Goal: Transaction & Acquisition: Purchase product/service

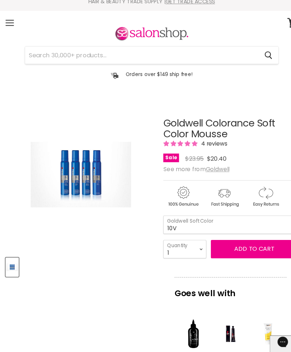
scroll to position [7, 0]
click at [260, 218] on select "10BS 10P 10V" at bounding box center [221, 216] width 129 height 18
click at [222, 217] on select "10BS 10P 10V" at bounding box center [221, 216] width 129 height 18
click at [225, 218] on select "10BS 10P 10V" at bounding box center [221, 216] width 129 height 18
select select "10BS"
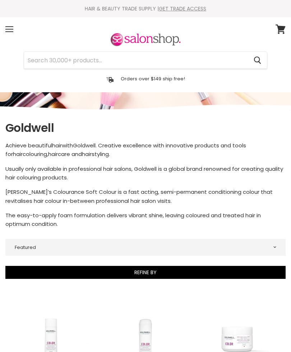
select select "manual"
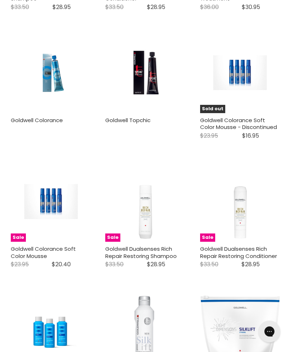
scroll to position [675, 0]
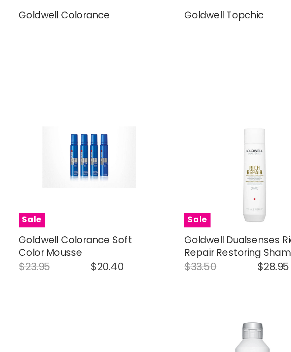
click at [60, 148] on img "Main content" at bounding box center [51, 188] width 54 height 80
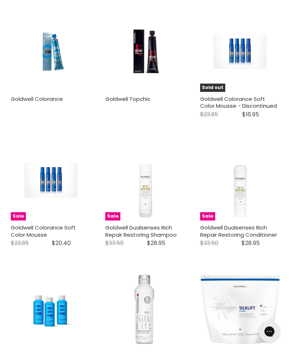
scroll to position [0, 0]
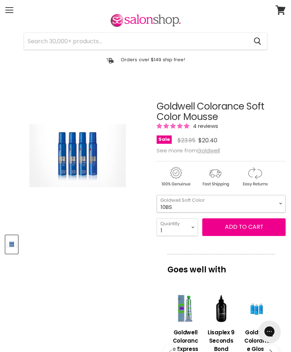
click at [280, 203] on select "10BS 10P 10V" at bounding box center [221, 204] width 129 height 18
